Goal: Book appointment/travel/reservation

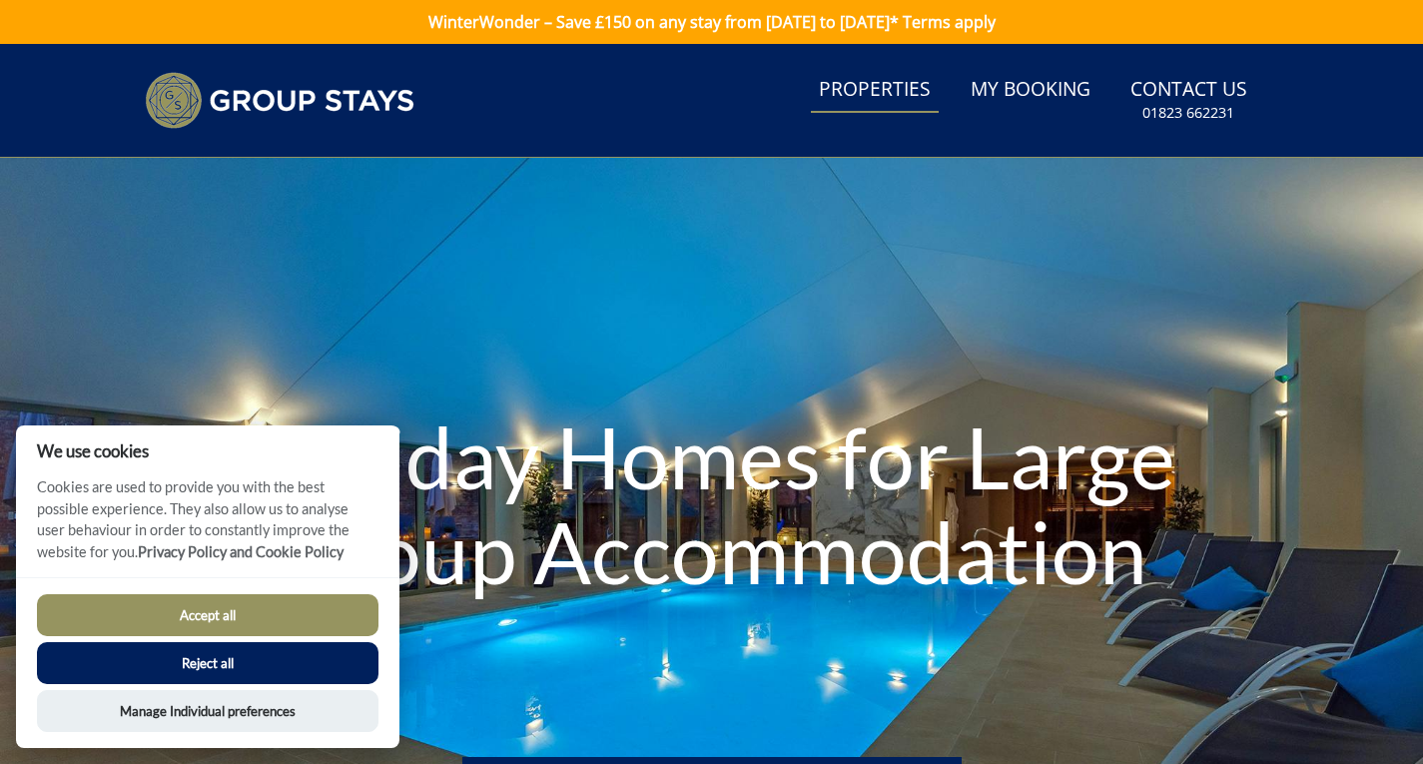
click at [868, 99] on link "Properties" at bounding box center [875, 90] width 128 height 45
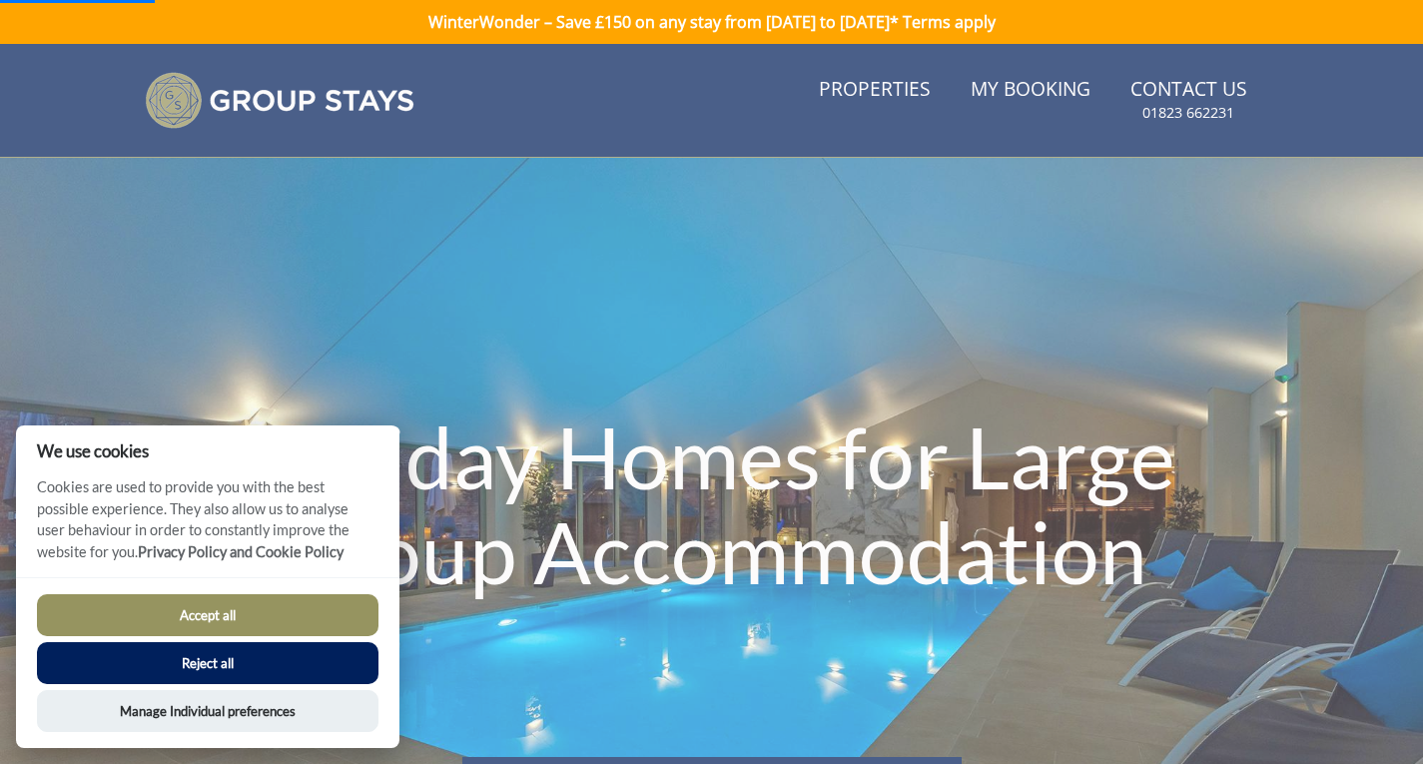
click at [229, 673] on button "Reject all" at bounding box center [208, 663] width 342 height 42
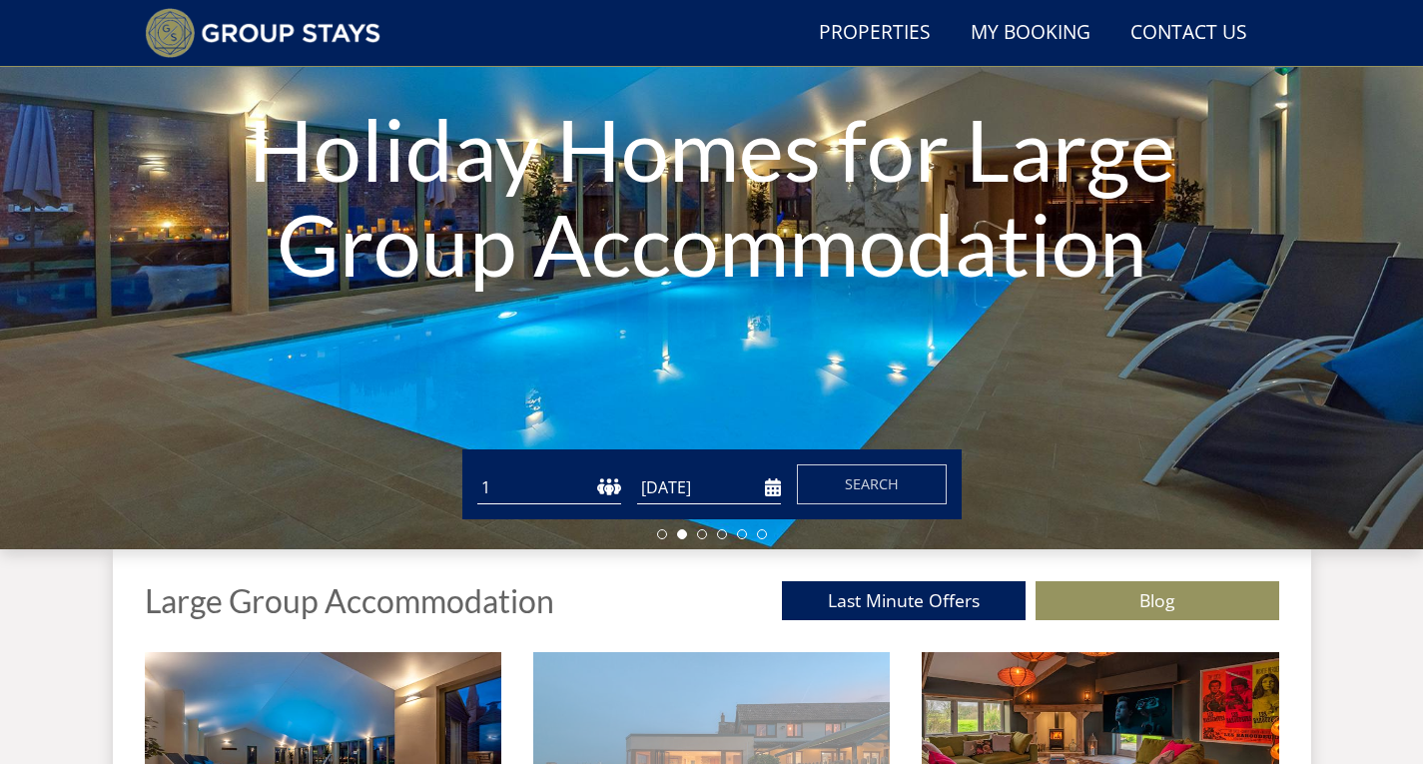
scroll to position [261, 0]
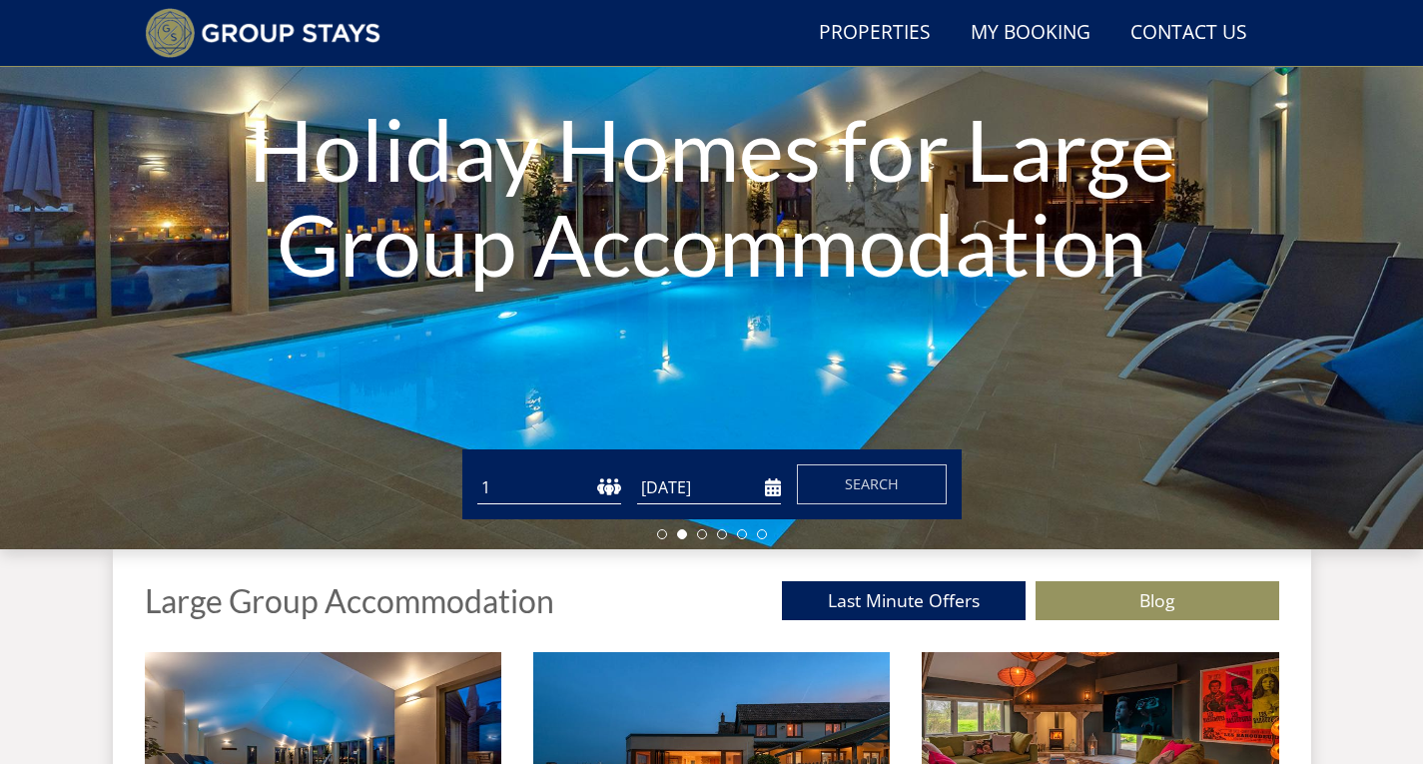
click at [576, 487] on select "1 2 3 4 5 6 7 8 9 10 11 12 13 14 15 16 17 18 19 20 21 22 23 24 25 26 27 28 29 3…" at bounding box center [549, 487] width 144 height 33
select select "16"
click at [477, 471] on select "1 2 3 4 5 6 7 8 9 10 11 12 13 14 15 16 17 18 19 20 21 22 23 24 25 26 27 28 29 3…" at bounding box center [549, 487] width 144 height 33
click at [772, 490] on input "[DATE]" at bounding box center [709, 487] width 144 height 33
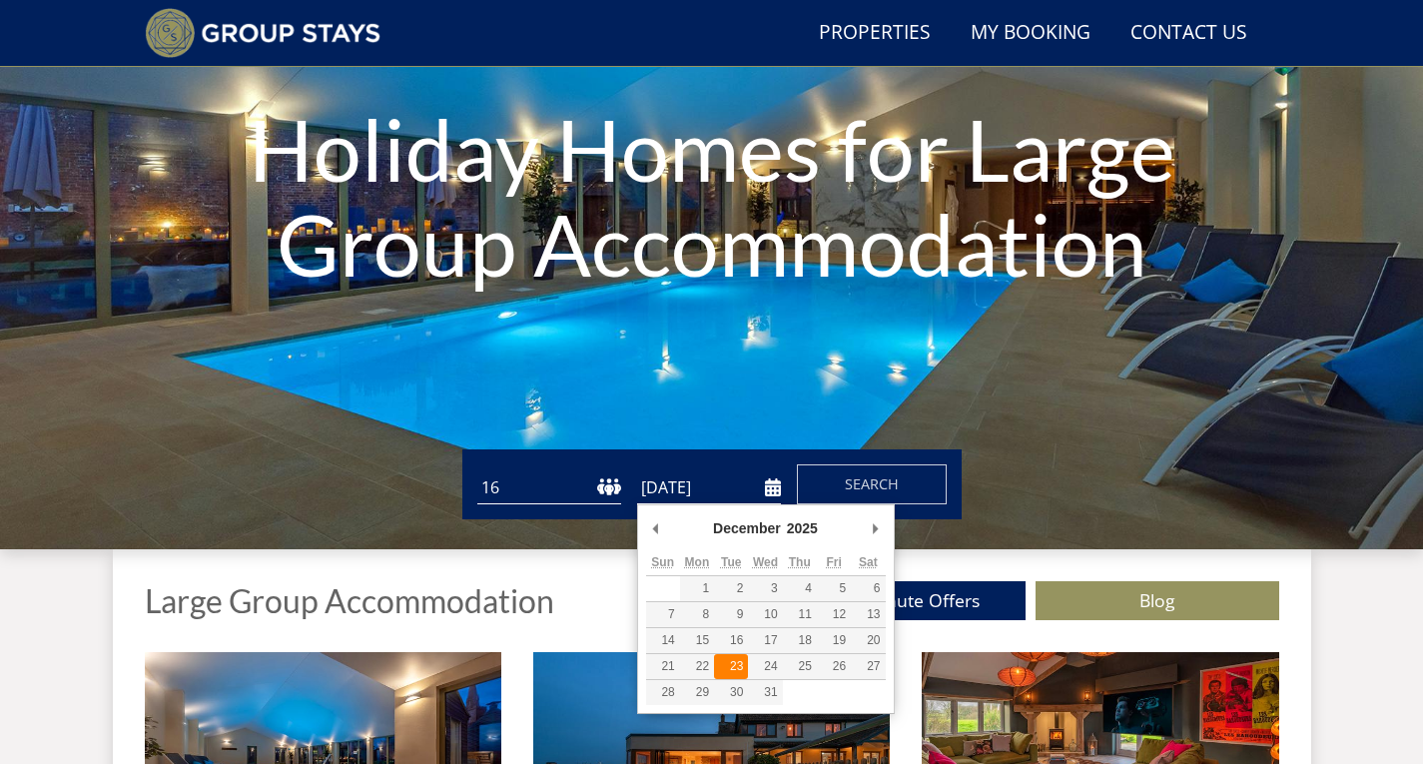
type input "[DATE]"
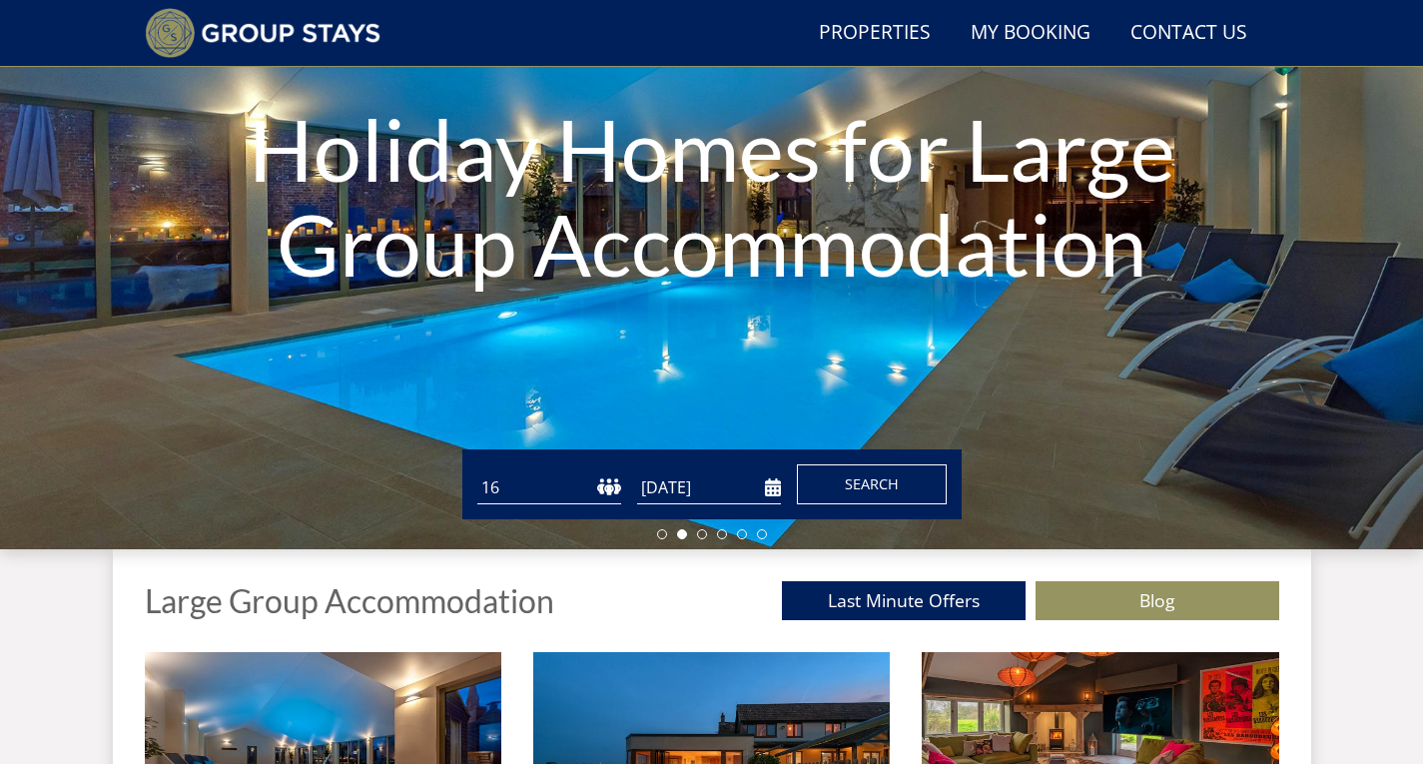
click at [864, 479] on span "Search" at bounding box center [872, 483] width 54 height 19
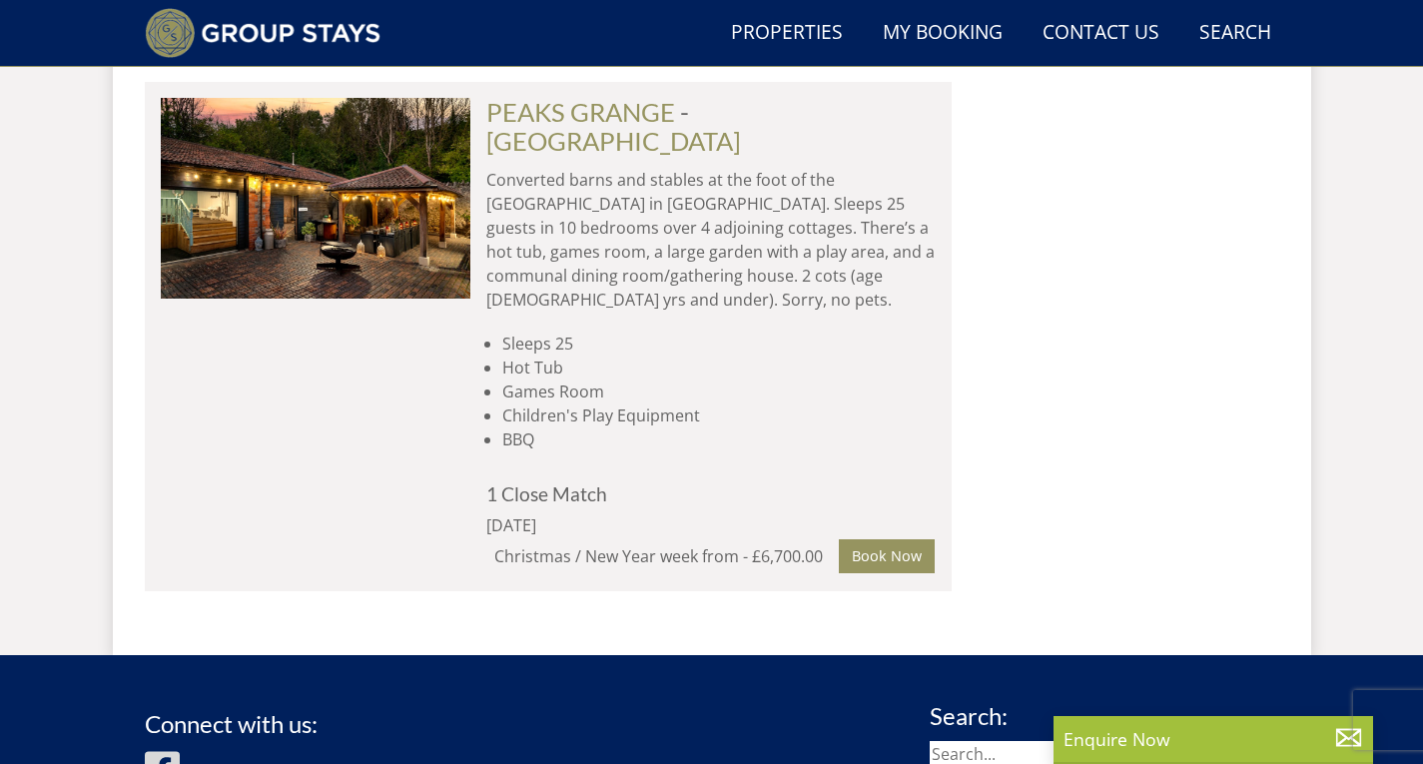
scroll to position [4348, 0]
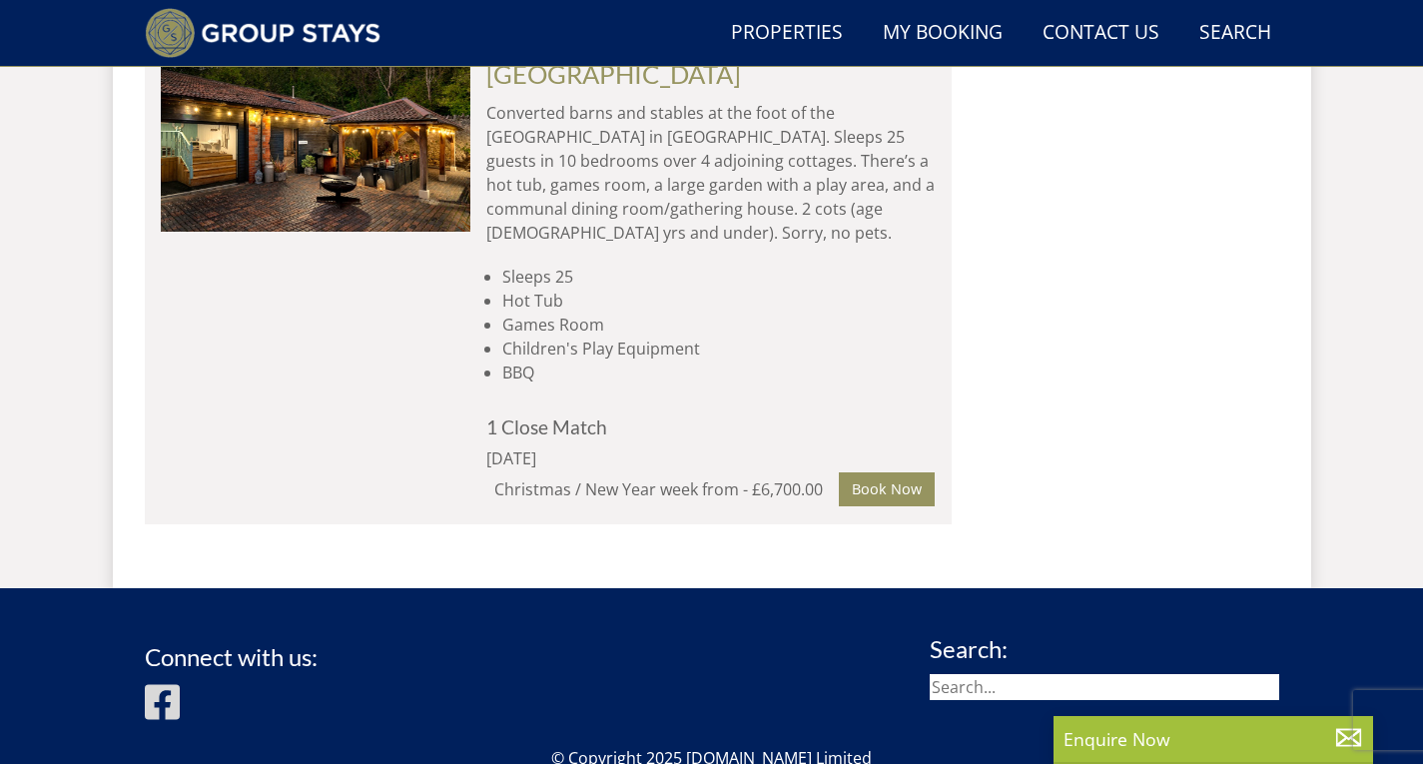
select select "16"
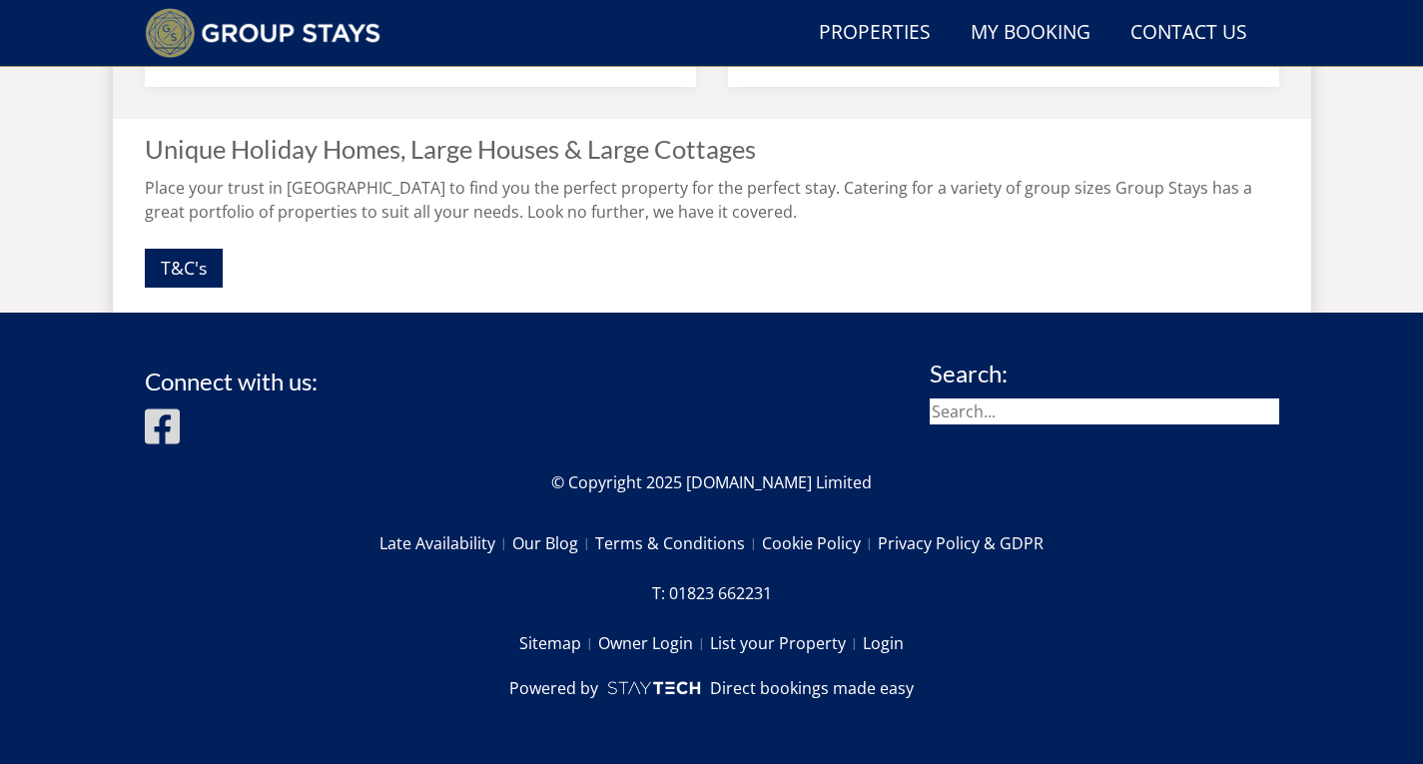
scroll to position [261, 0]
